Goal: Navigation & Orientation: Find specific page/section

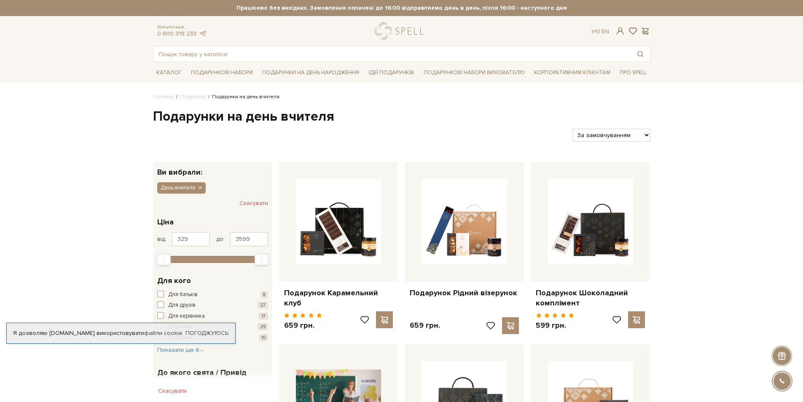
click at [640, 131] on select "За замовчуванням За Ціною (зростання) За Ціною (зменшення) Новинки За популярні…" at bounding box center [611, 135] width 77 height 13
select select "[URL][DOMAIN_NAME]"
click at [573, 129] on select "За замовчуванням За Ціною (зростання) За Ціною (зменшення) Новинки За популярні…" at bounding box center [611, 135] width 77 height 13
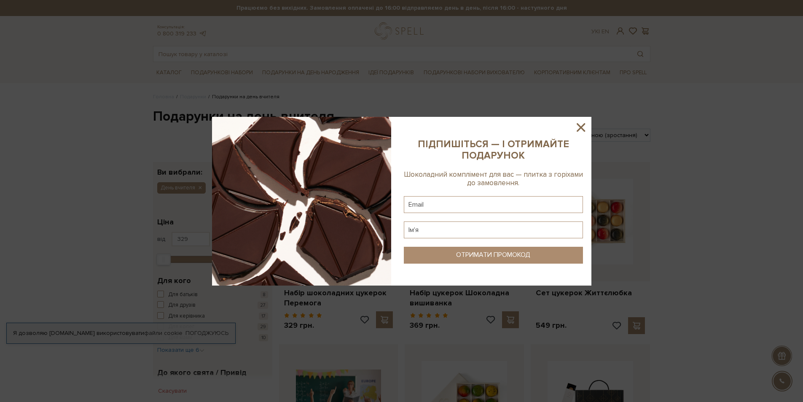
click at [579, 127] on icon at bounding box center [580, 127] width 14 height 14
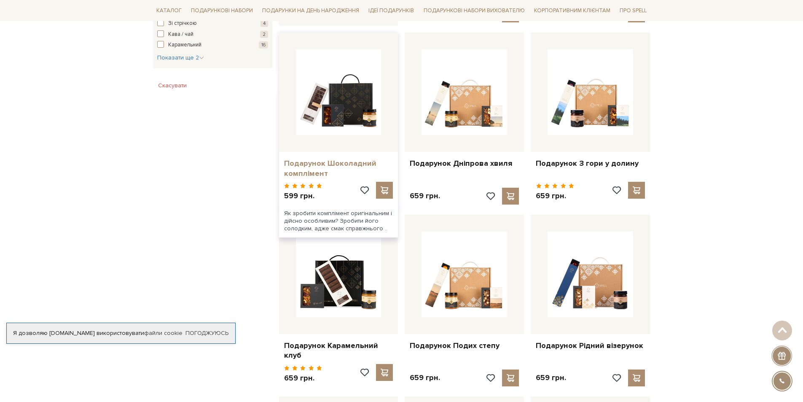
scroll to position [506, 0]
